Goal: Participate in discussion: Engage in conversation with other users on a specific topic

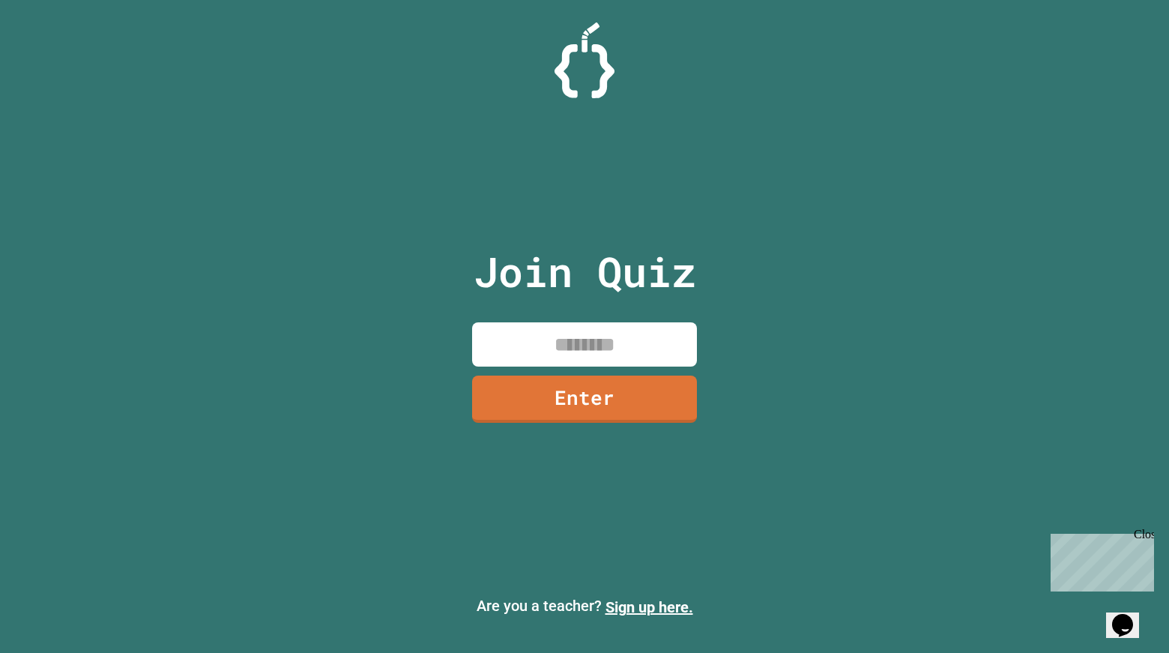
click at [545, 351] on input at bounding box center [584, 344] width 225 height 44
type input "*"
type input "********"
click at [564, 376] on link "Enter" at bounding box center [584, 396] width 223 height 49
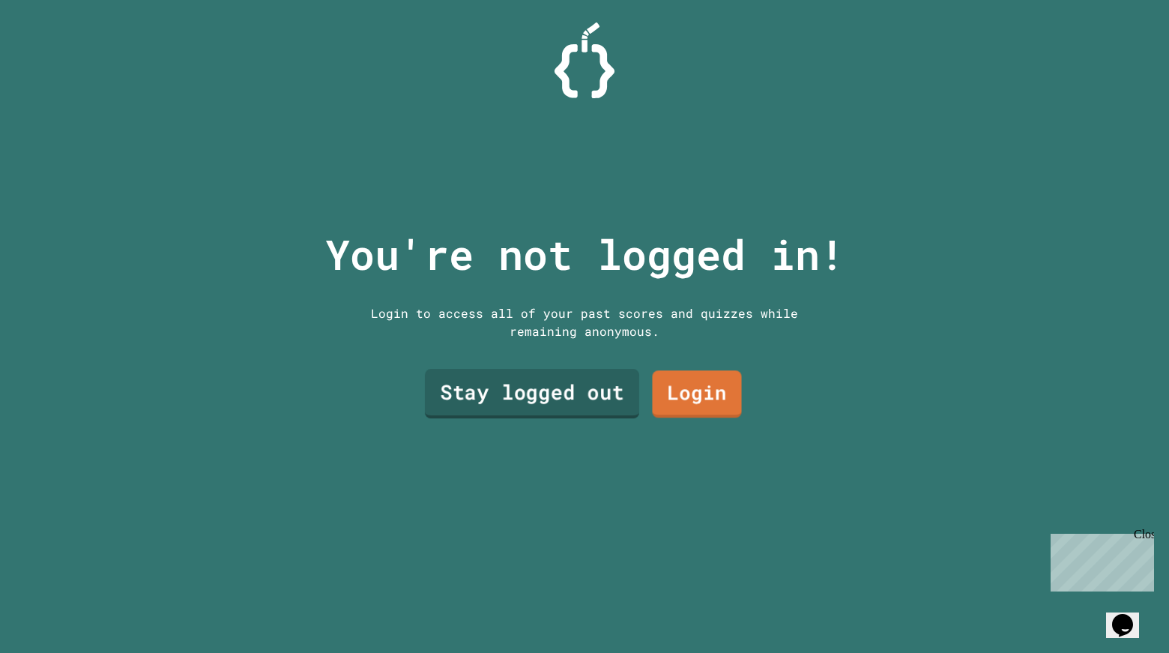
click at [602, 374] on link "Stay logged out" at bounding box center [532, 393] width 214 height 49
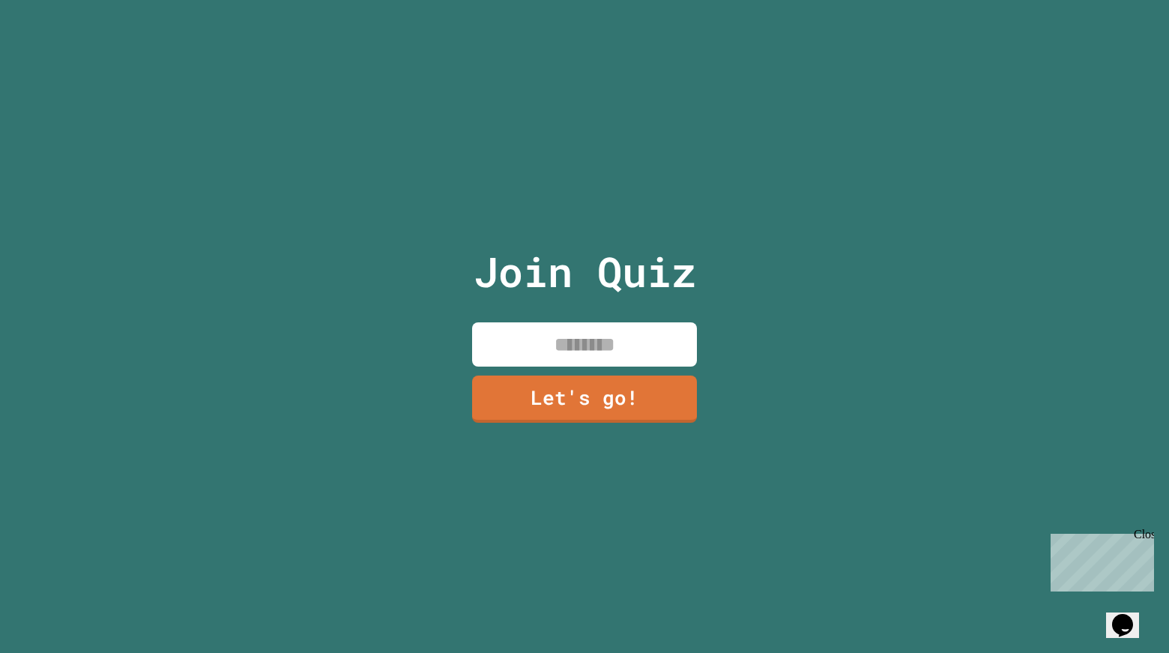
click at [623, 348] on input at bounding box center [584, 344] width 225 height 44
type input "******"
click at [623, 378] on link "Let's go!" at bounding box center [585, 396] width 222 height 49
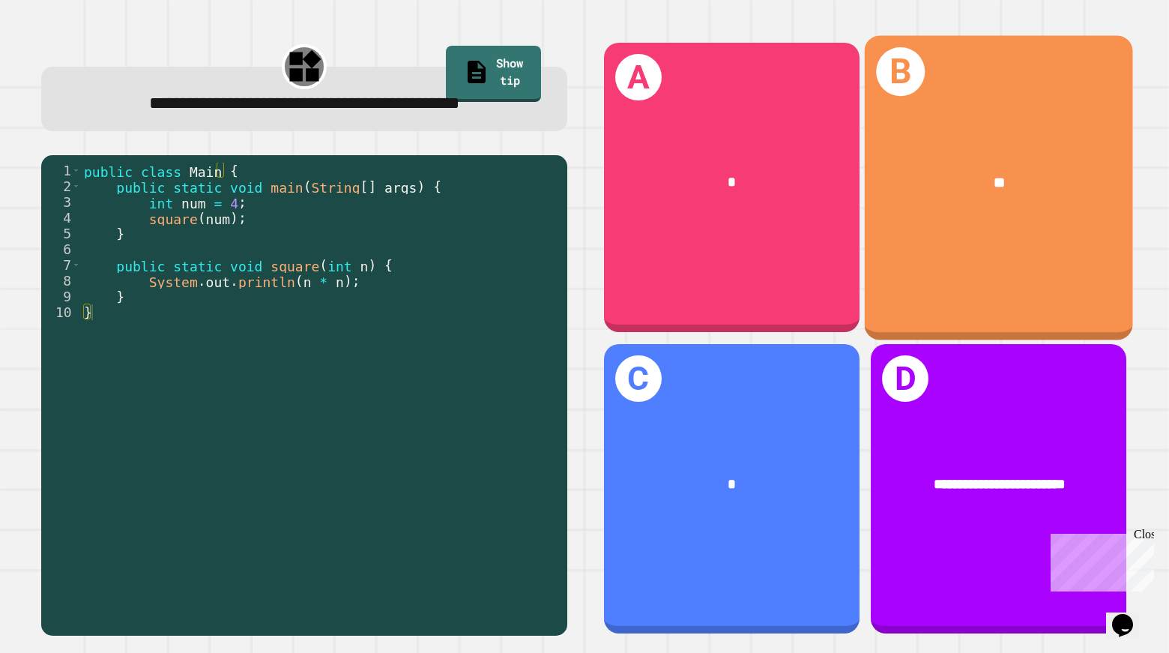
click at [919, 214] on div "**" at bounding box center [999, 183] width 268 height 82
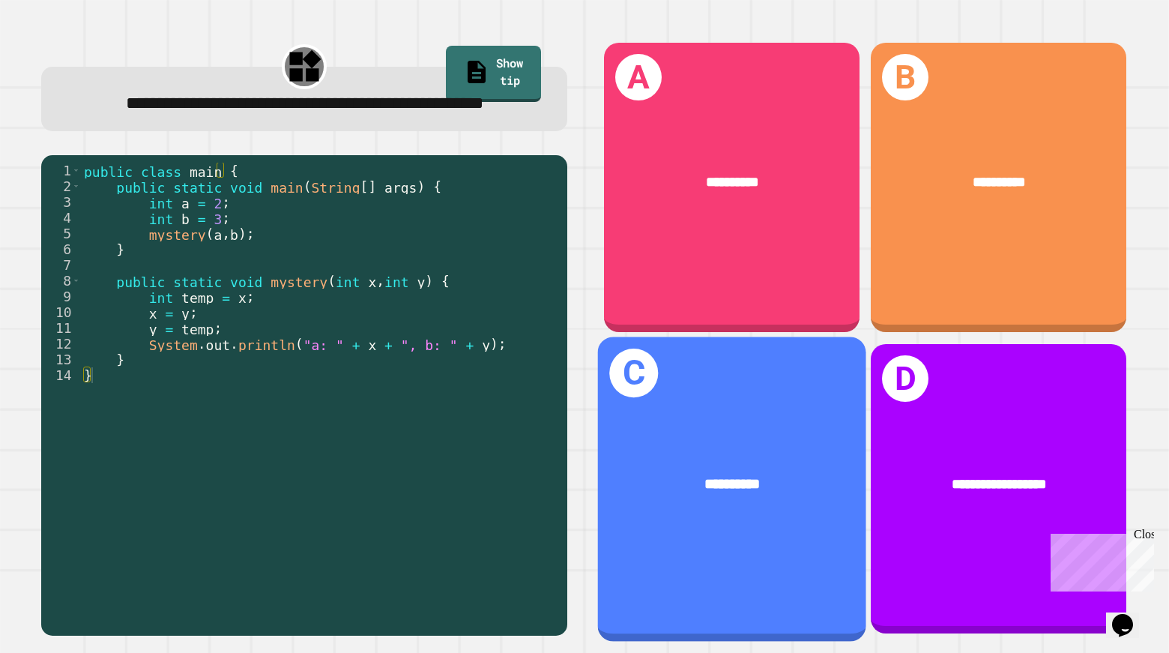
click at [622, 376] on h1 "C" at bounding box center [633, 372] width 49 height 49
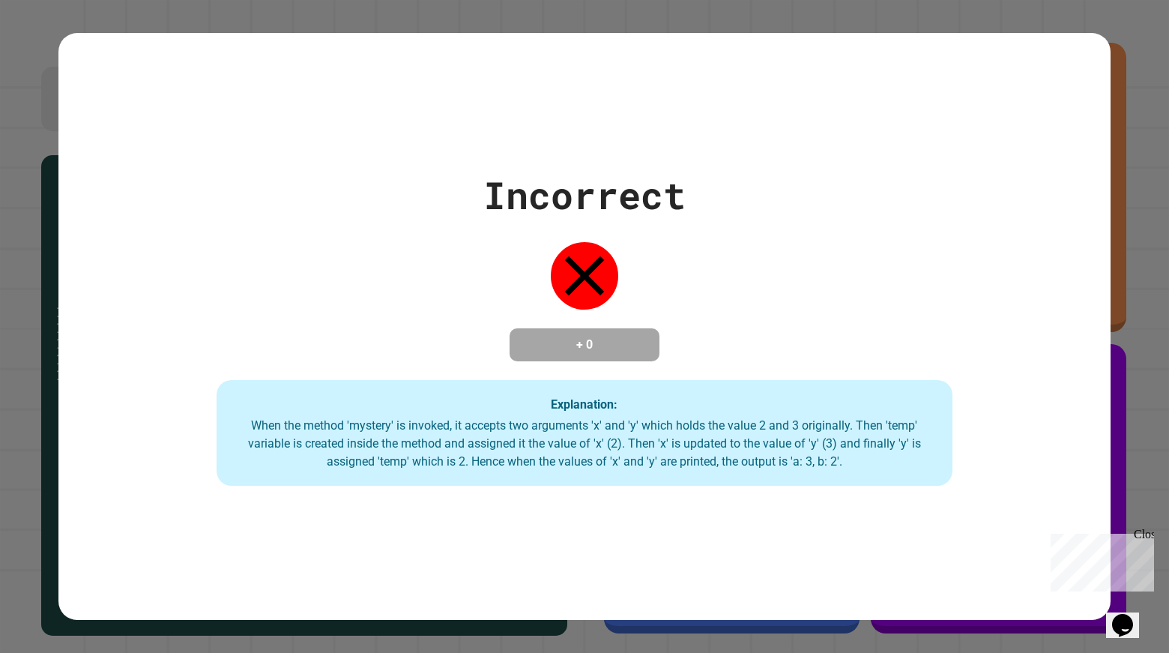
click at [789, 401] on div "Explanation: When the method 'mystery' is invoked, it accepts two arguments 'x'…" at bounding box center [585, 433] width 737 height 106
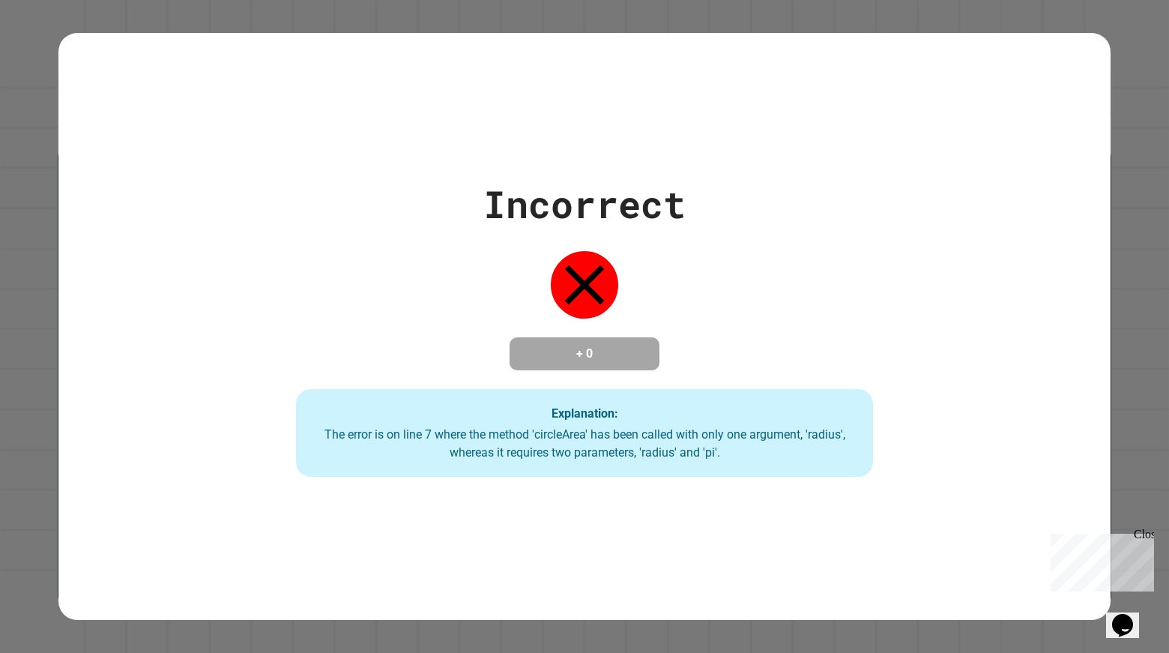
click at [808, 518] on div "Incorrect + 0 Explanation: The error is on line 7 where the method 'circleArea'…" at bounding box center [584, 326] width 1052 height 587
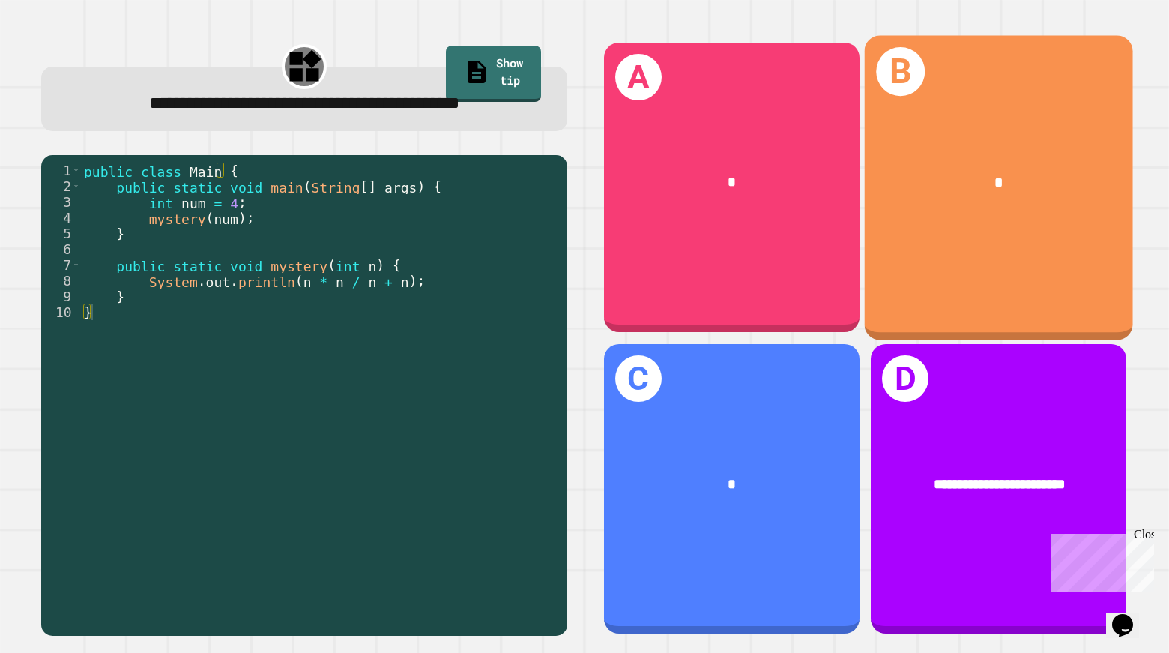
click at [963, 235] on div "B *" at bounding box center [999, 187] width 268 height 304
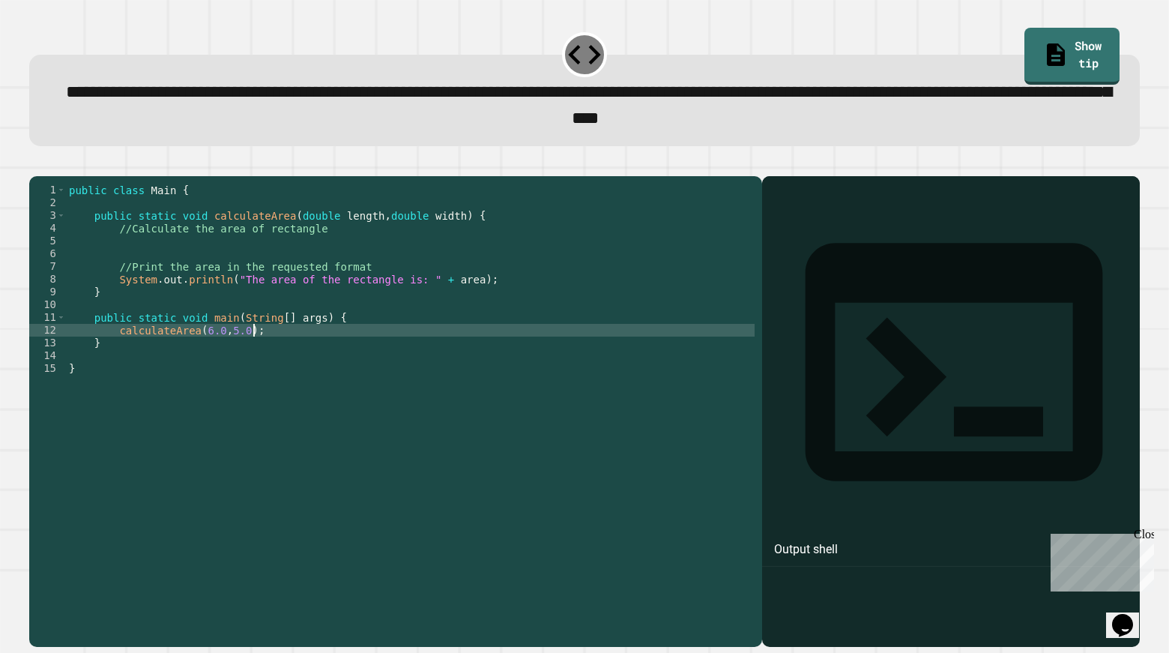
click at [300, 351] on div "public class Main { public static void calculateArea ( double length , double w…" at bounding box center [410, 394] width 689 height 420
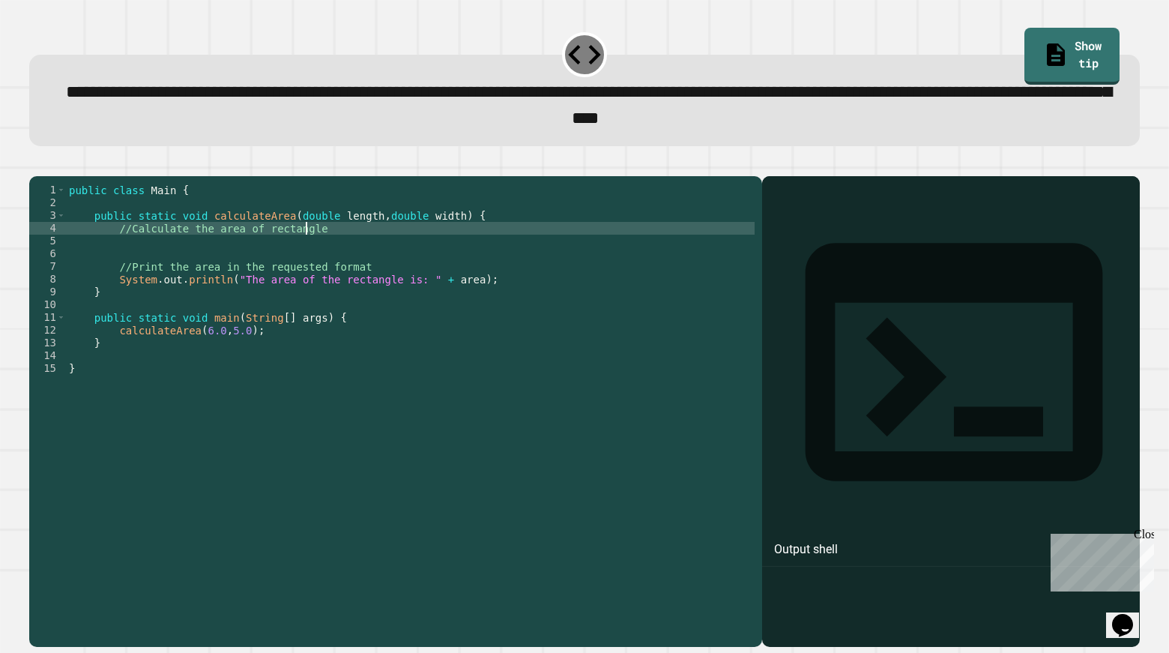
click at [319, 257] on div "public class Main { public static void calculateArea ( double length , double w…" at bounding box center [410, 394] width 689 height 420
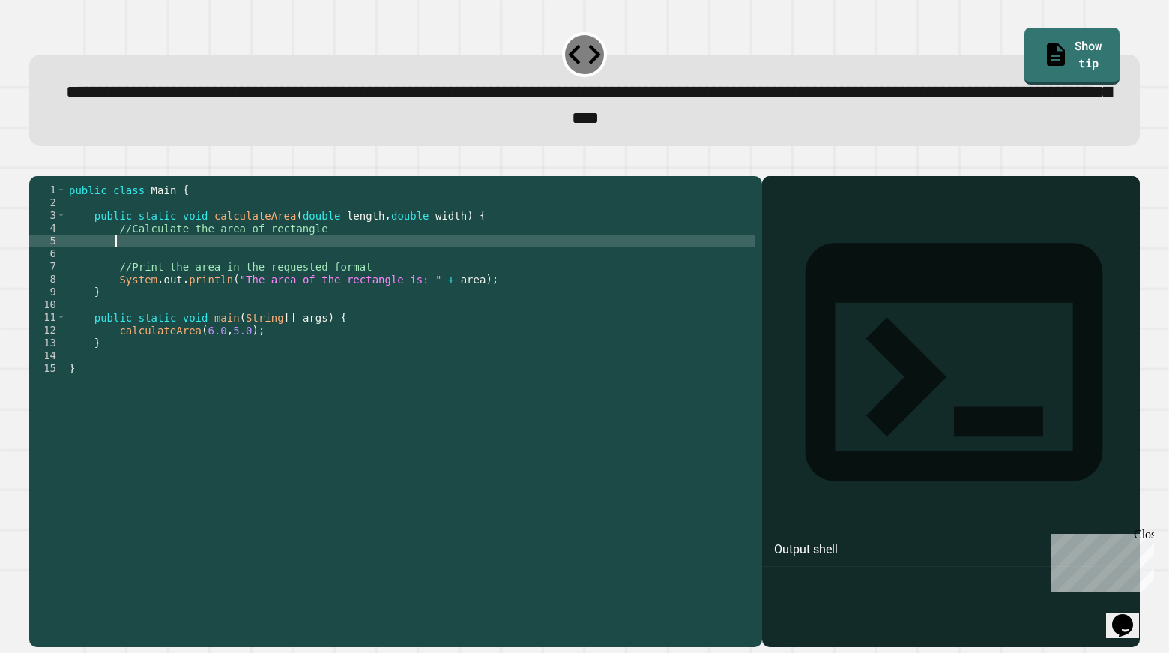
click at [329, 268] on div "public class Main { public static void calculateArea ( double length , double w…" at bounding box center [410, 394] width 689 height 420
type textarea "*"
click at [112, 266] on div "public class Main { public static void calculateArea ( double length , double w…" at bounding box center [410, 394] width 689 height 420
click at [210, 278] on div "public class Main { public static void calculateArea ( double length , double w…" at bounding box center [410, 394] width 689 height 420
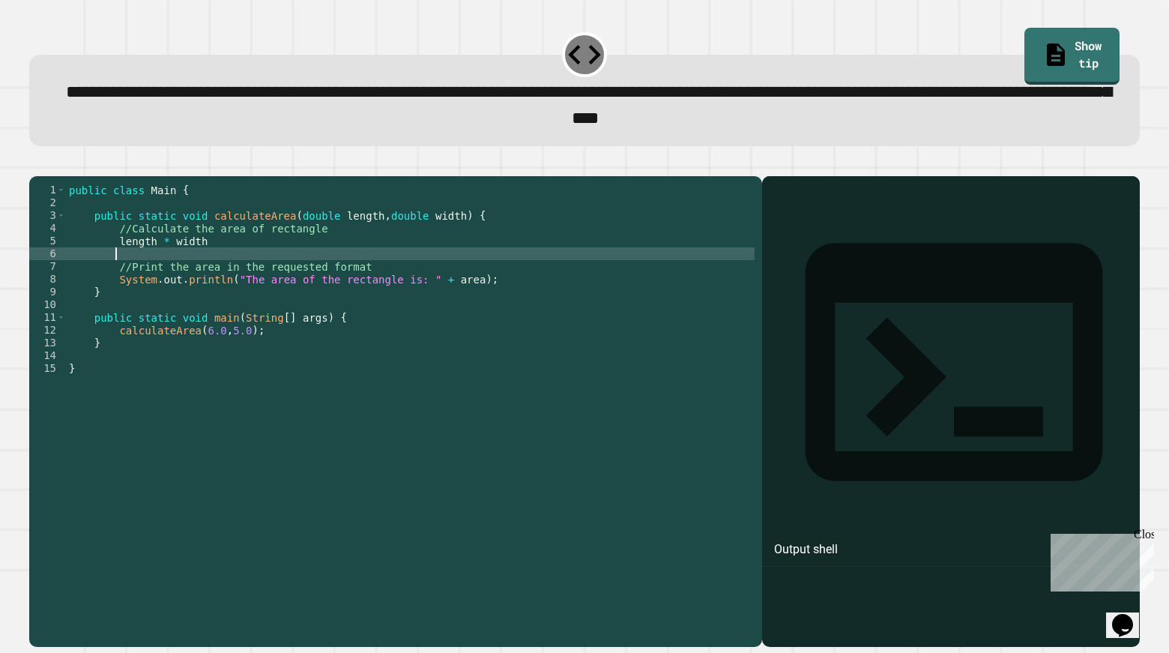
scroll to position [0, 2]
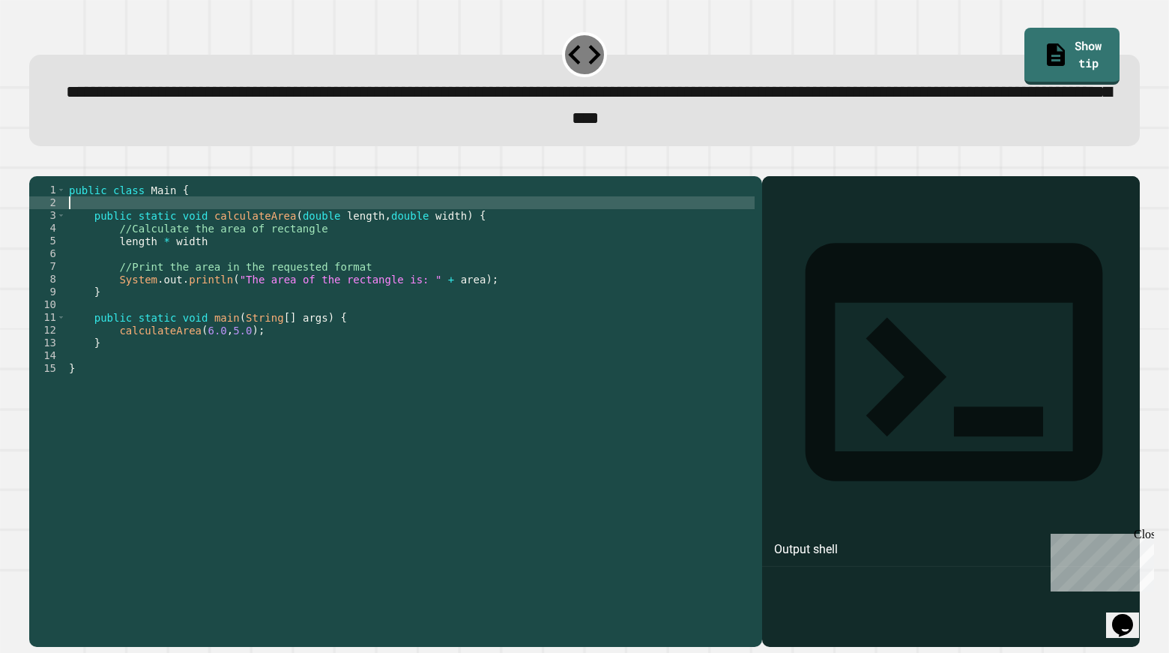
click at [477, 232] on div "public class Main { public static void calculateArea ( double length , double w…" at bounding box center [410, 394] width 689 height 420
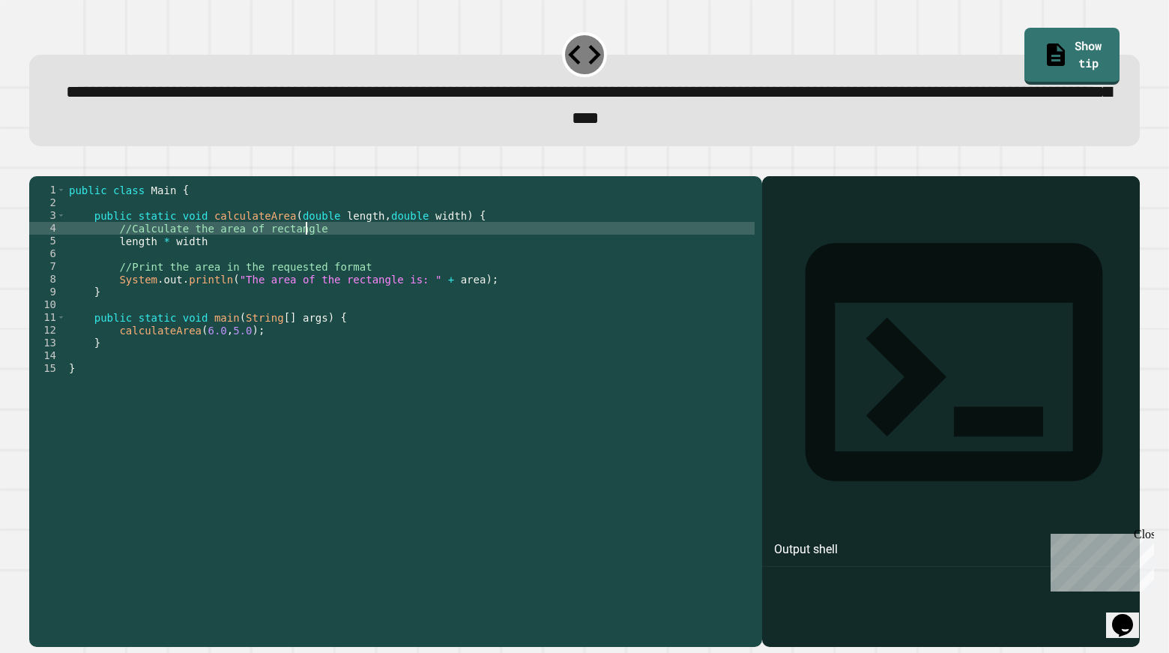
click at [485, 250] on div "public class Main { public static void calculateArea ( double length , double w…" at bounding box center [410, 394] width 689 height 420
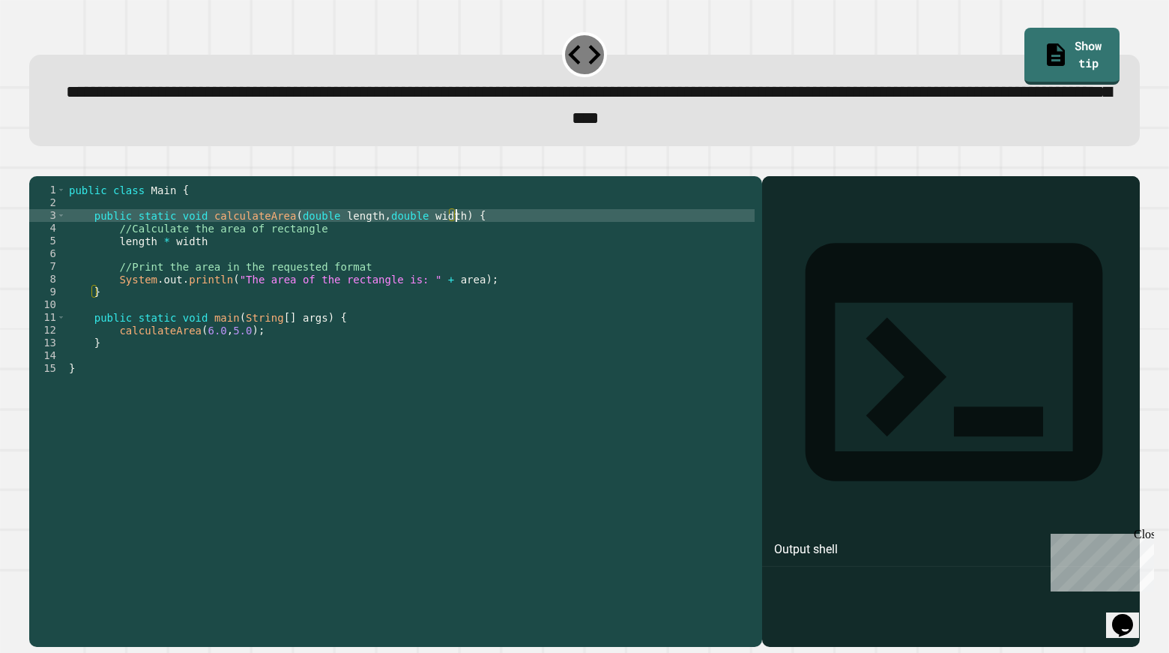
click at [480, 240] on div "public class Main { public static void calculateArea ( double length , double w…" at bounding box center [410, 394] width 689 height 420
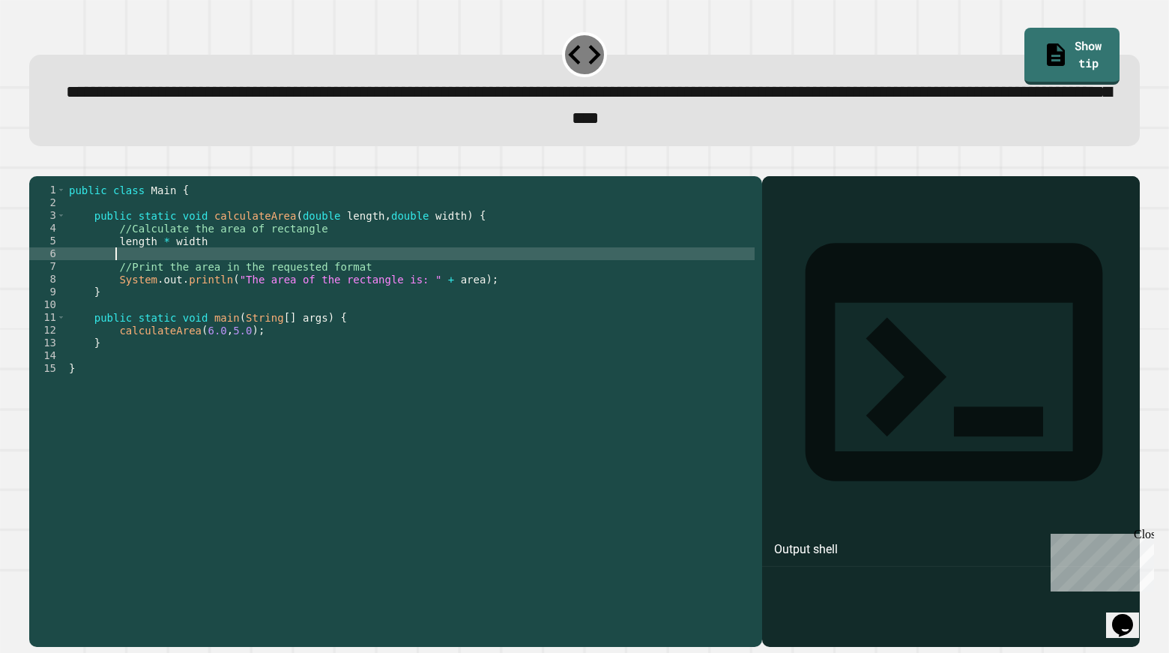
click at [186, 284] on div "public class Main { public static void calculateArea ( double length , double w…" at bounding box center [410, 394] width 689 height 420
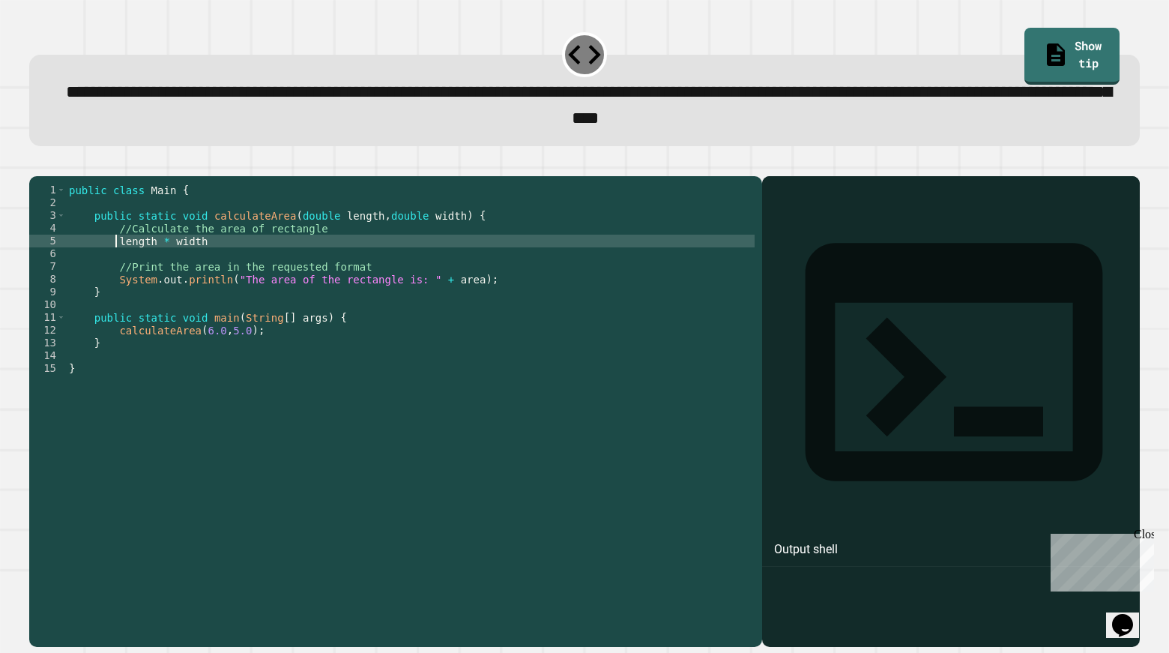
click at [114, 270] on div "public class Main { public static void calculateArea ( double length , double w…" at bounding box center [410, 394] width 689 height 420
click at [50, 178] on icon "button" at bounding box center [47, 172] width 8 height 10
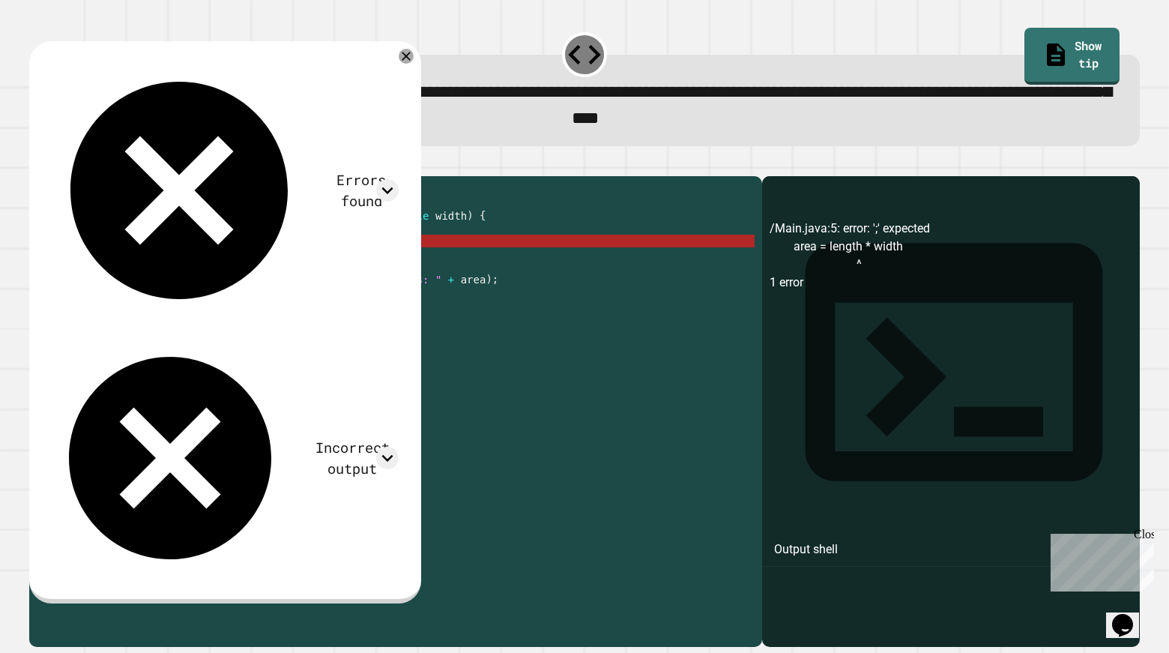
scroll to position [0, 2]
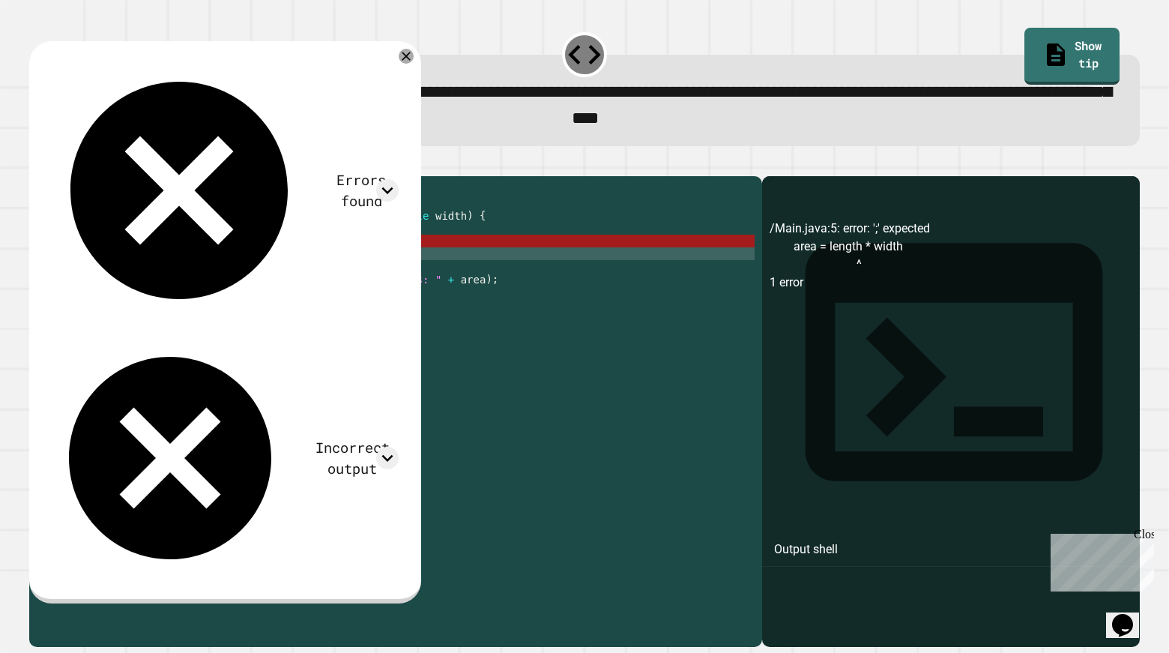
click at [254, 276] on div "public class Main { public static void calculateArea ( double length , double w…" at bounding box center [410, 394] width 689 height 420
click at [412, 62] on icon at bounding box center [406, 56] width 18 height 18
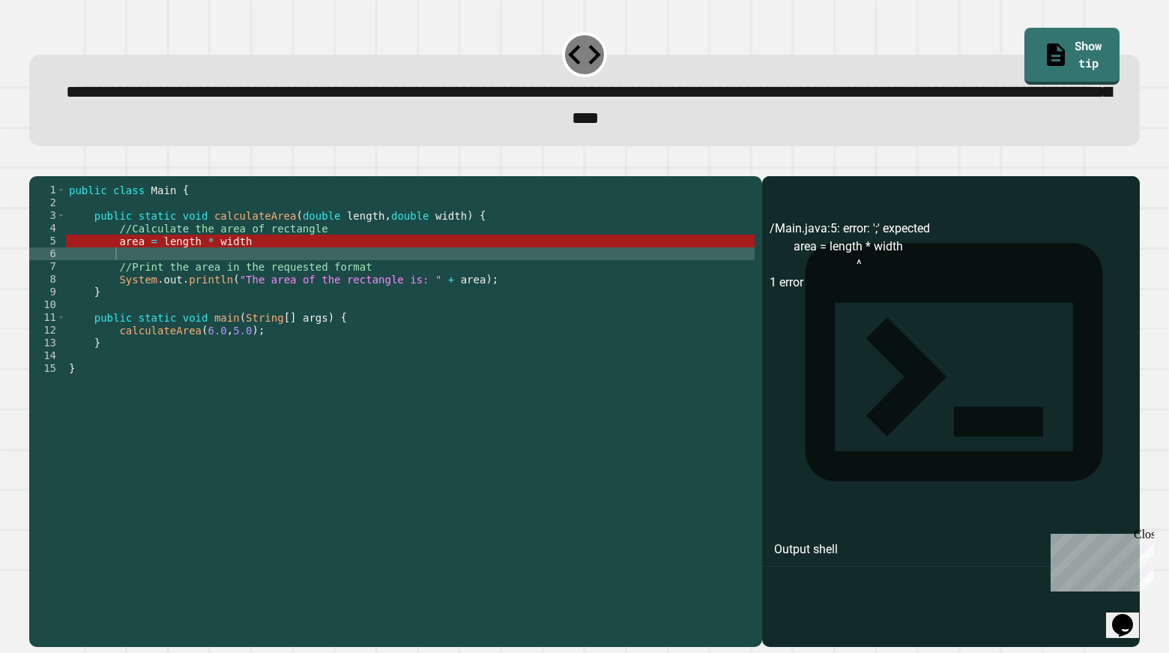
click at [112, 269] on div "public class Main { public static void calculateArea ( double length , double w…" at bounding box center [410, 394] width 689 height 420
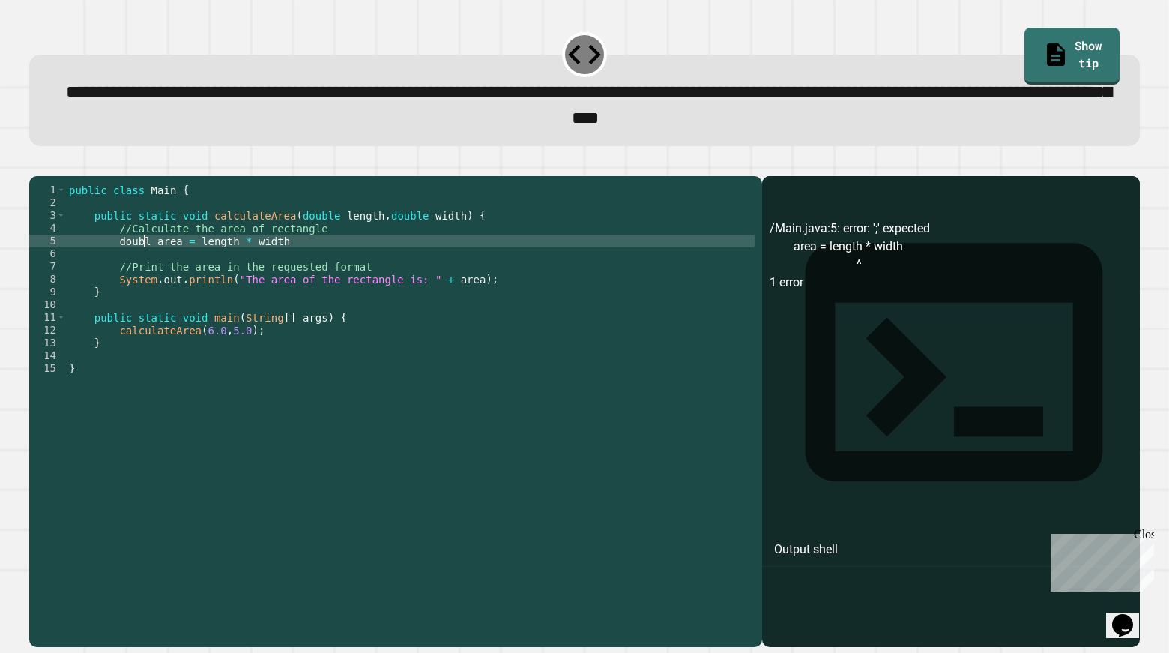
scroll to position [0, 5]
click at [37, 163] on icon "button" at bounding box center [37, 163] width 0 height 0
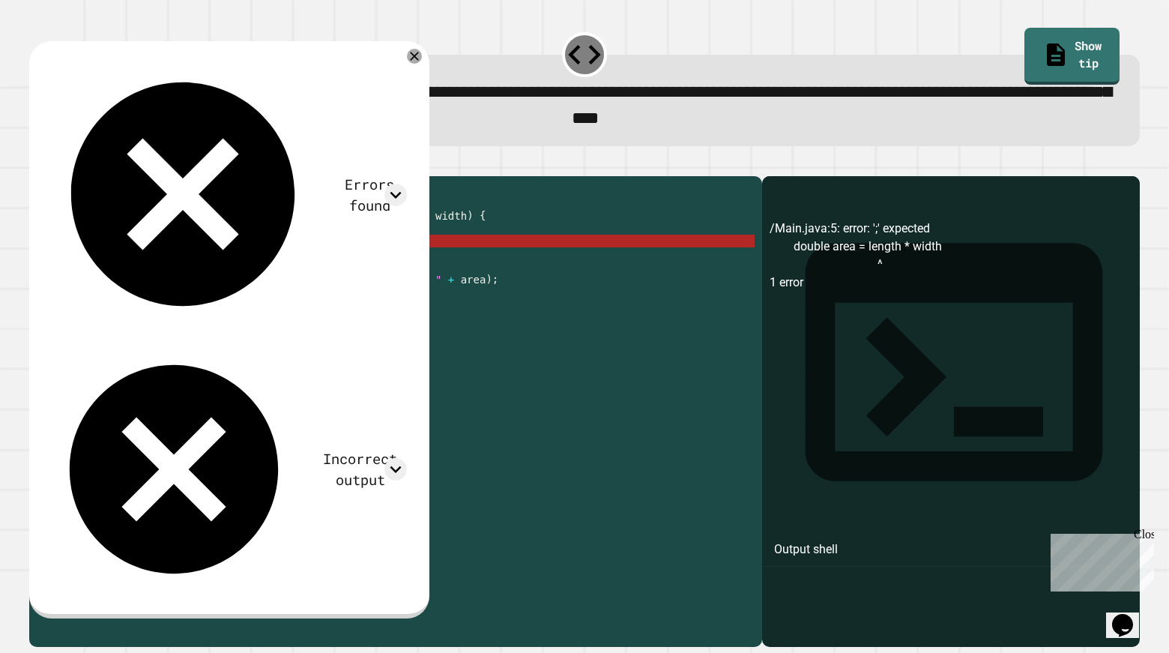
click at [232, 263] on div "public class Main { public static void calculateArea ( double length , double w…" at bounding box center [410, 394] width 689 height 420
click at [295, 264] on div "public class Main { public static void calculateArea ( double length , double w…" at bounding box center [410, 394] width 689 height 420
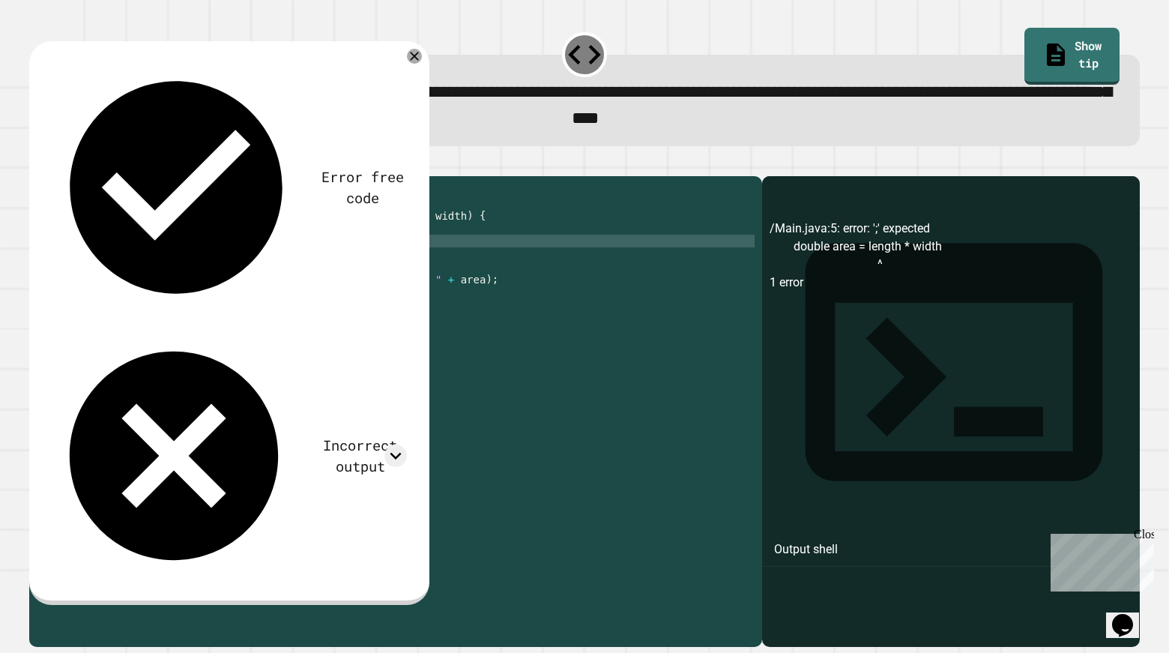
scroll to position [0, 14]
type textarea "**********"
click at [37, 163] on button "button" at bounding box center [37, 163] width 0 height 0
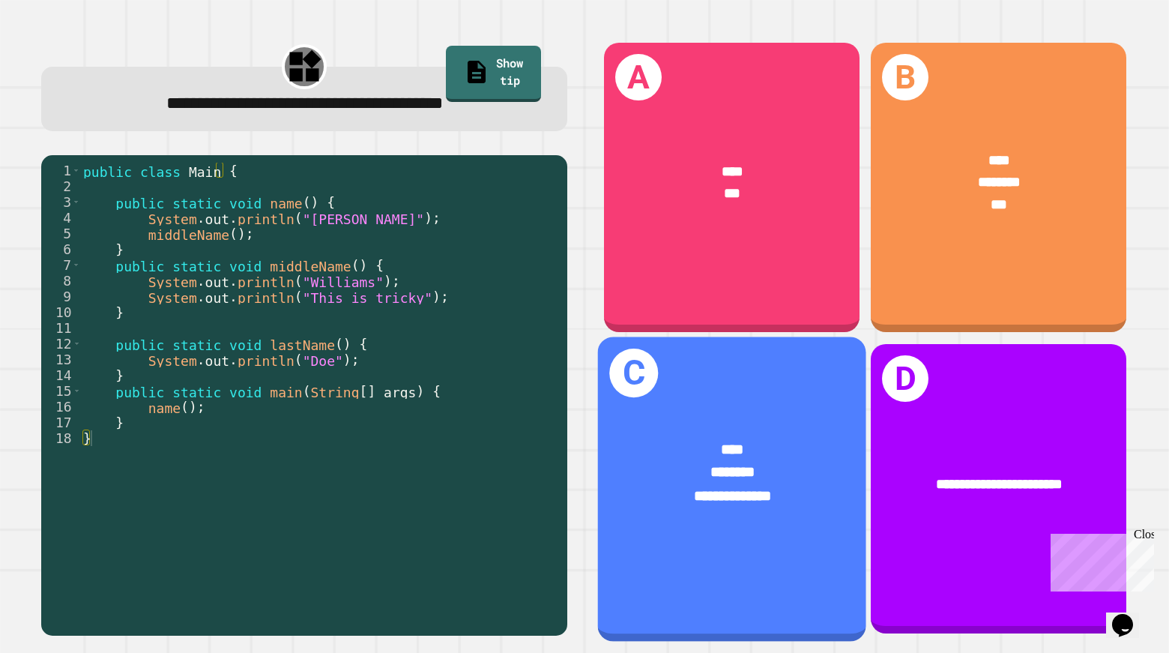
click at [804, 409] on div "**********" at bounding box center [731, 484] width 268 height 151
